Goal: Transaction & Acquisition: Purchase product/service

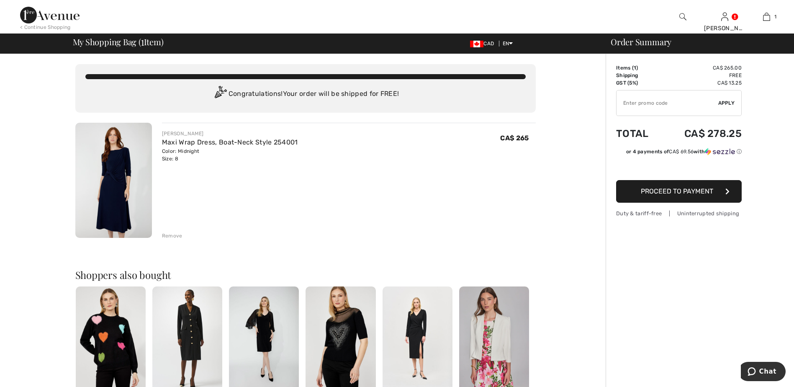
click at [682, 193] on span "Proceed to Payment" at bounding box center [677, 191] width 72 height 8
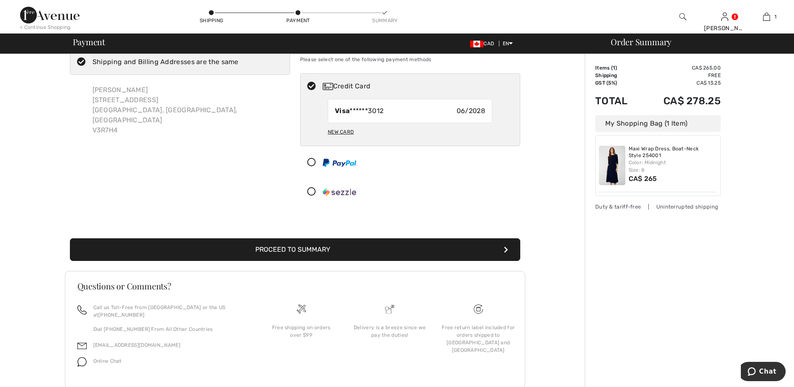
scroll to position [42, 0]
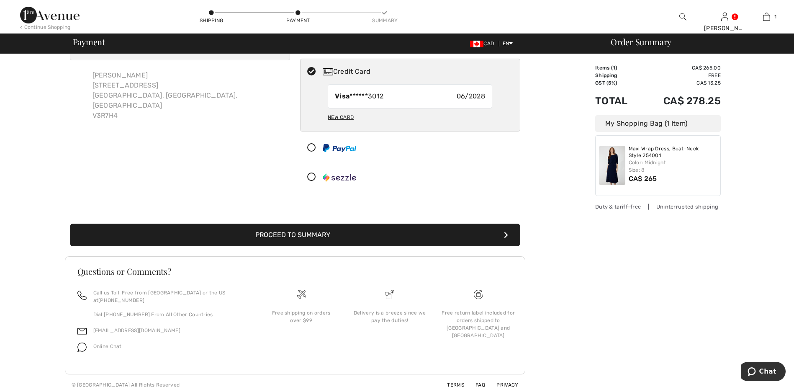
click at [281, 233] on button "Proceed to Summary" at bounding box center [295, 234] width 450 height 23
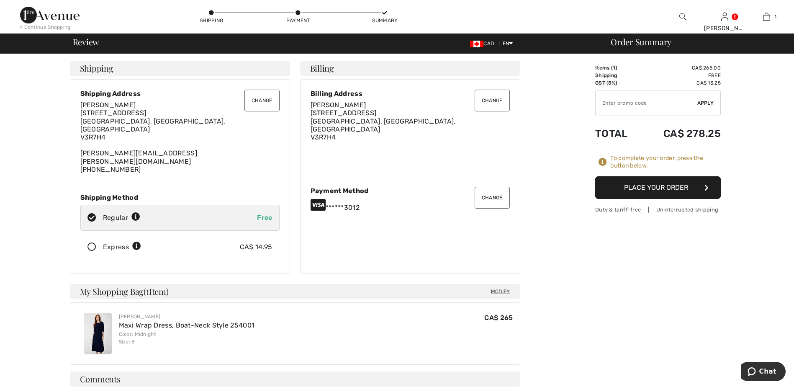
click at [656, 189] on button "Place Your Order" at bounding box center [658, 187] width 126 height 23
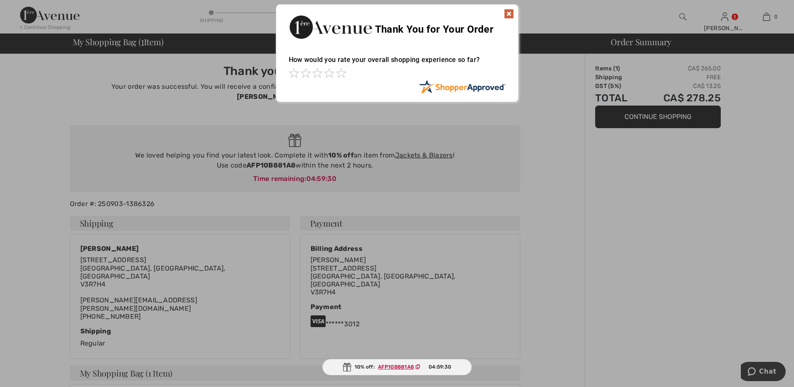
drag, startPoint x: 510, startPoint y: 13, endPoint x: 503, endPoint y: 55, distance: 42.8
click at [510, 13] on img at bounding box center [509, 14] width 10 height 10
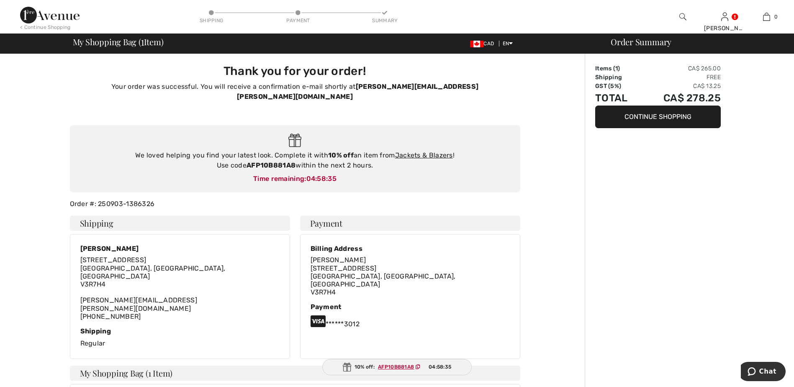
click at [54, 14] on img at bounding box center [49, 15] width 59 height 17
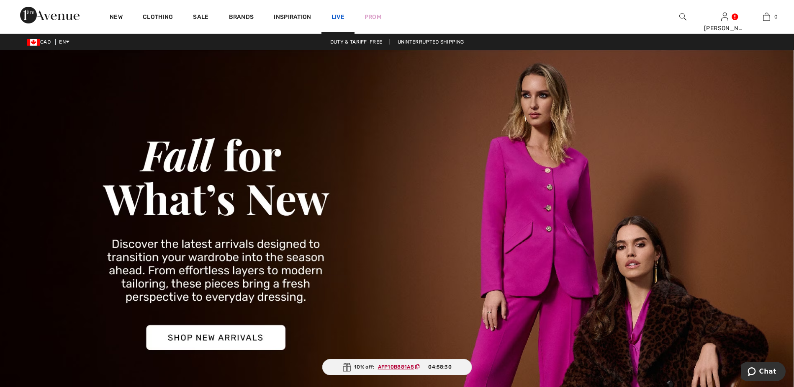
click at [336, 17] on link "Live" at bounding box center [337, 17] width 13 height 9
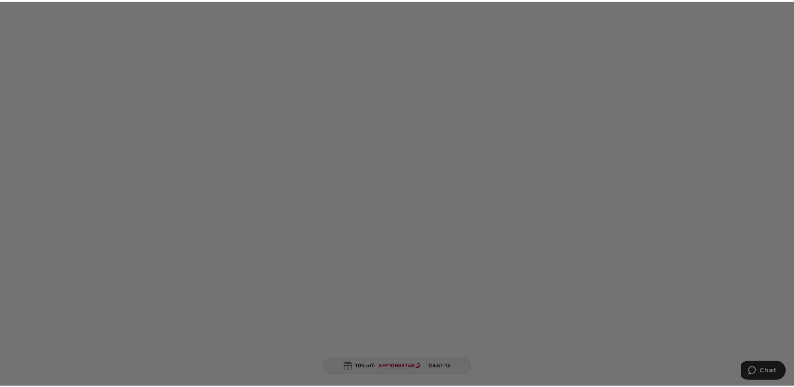
scroll to position [502, 0]
